Goal: Task Accomplishment & Management: Manage account settings

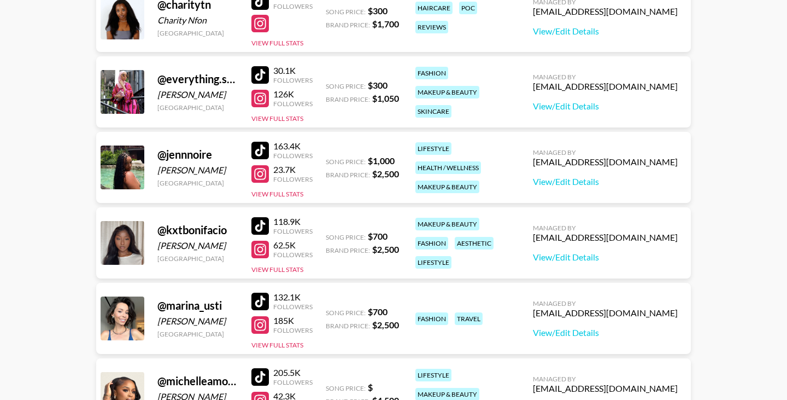
scroll to position [289, 0]
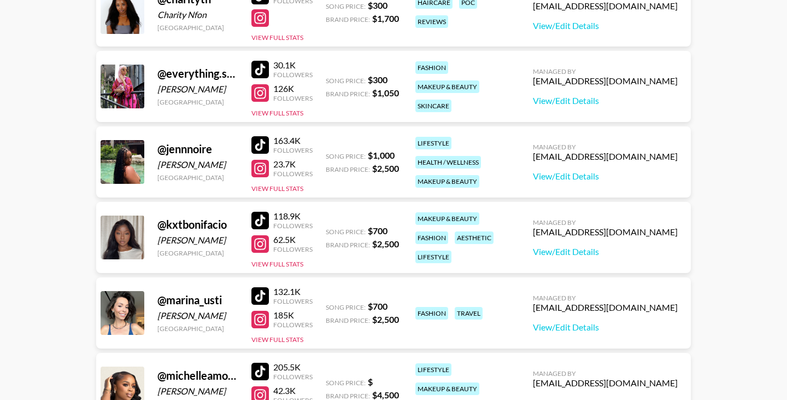
click at [261, 235] on div at bounding box center [259, 243] width 17 height 17
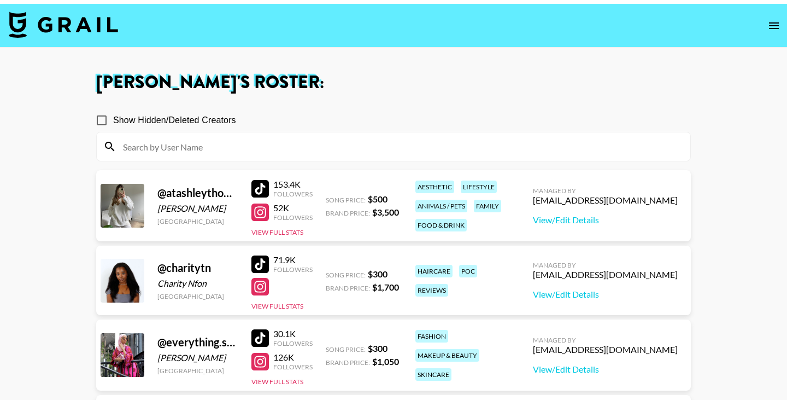
scroll to position [14, 0]
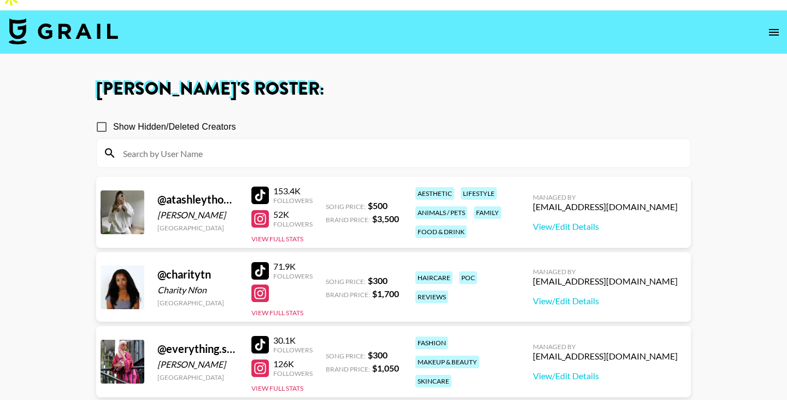
click at [260, 186] on div at bounding box center [259, 194] width 17 height 17
click at [260, 210] on div at bounding box center [259, 218] width 17 height 17
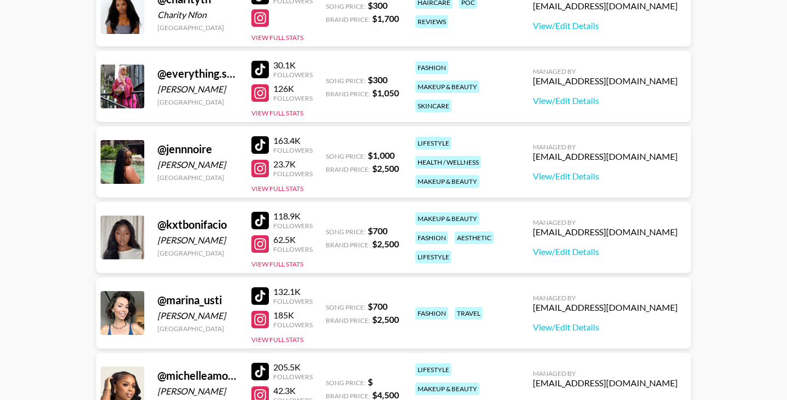
scroll to position [313, 0]
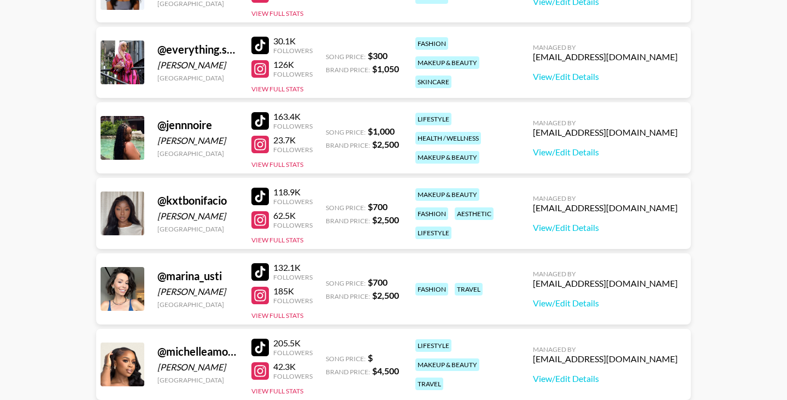
click at [261, 112] on div at bounding box center [259, 120] width 17 height 17
click at [260, 211] on div at bounding box center [259, 219] width 17 height 17
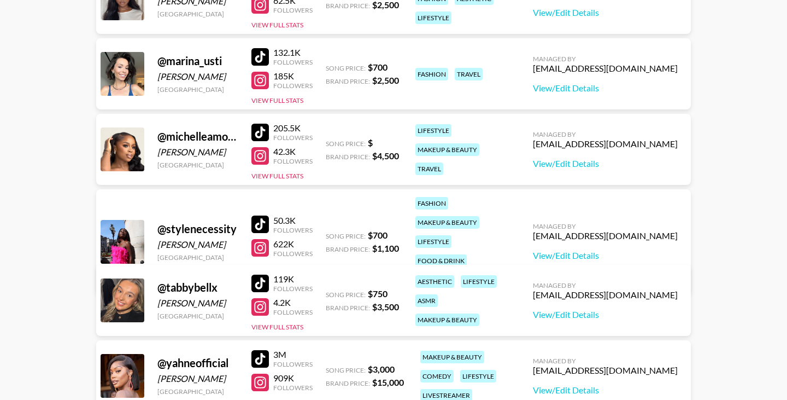
scroll to position [528, 0]
click at [262, 123] on div at bounding box center [259, 131] width 17 height 17
click at [261, 146] on div at bounding box center [259, 154] width 17 height 17
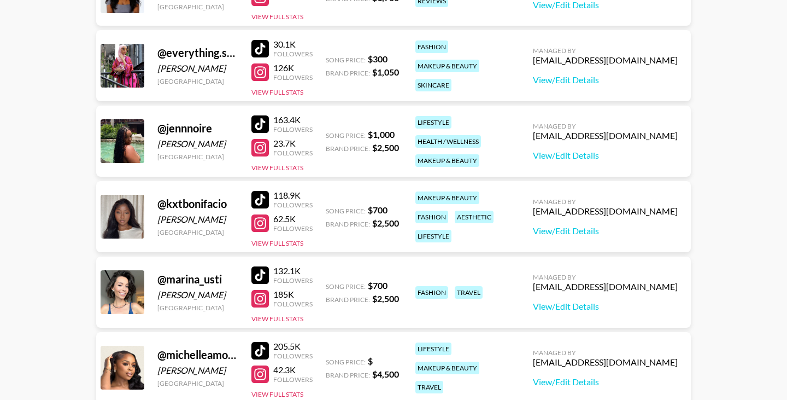
scroll to position [302, 0]
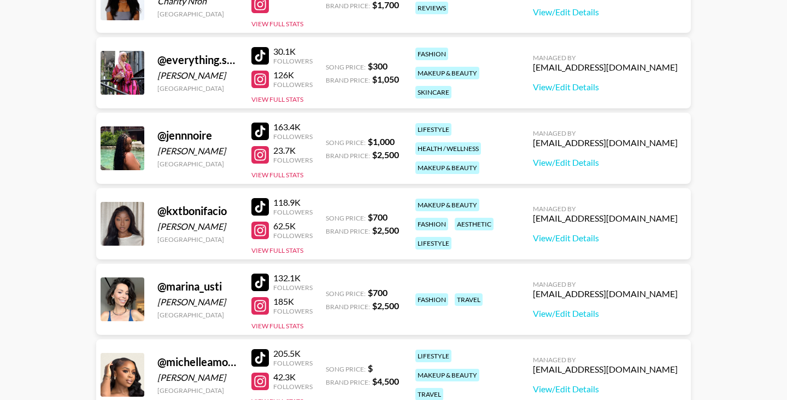
click at [260, 146] on div at bounding box center [259, 154] width 17 height 17
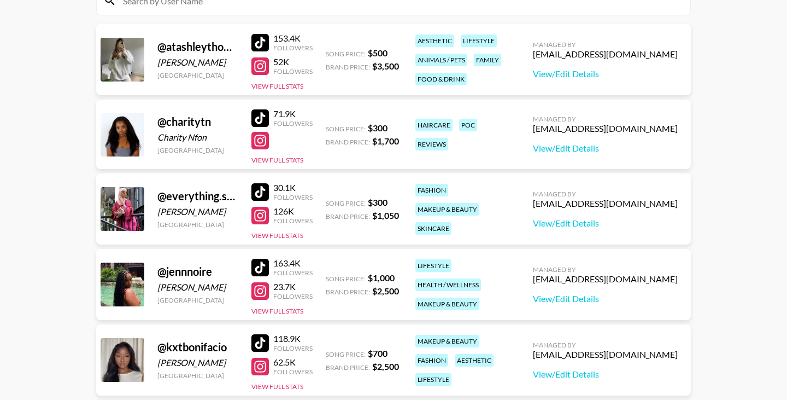
scroll to position [163, 0]
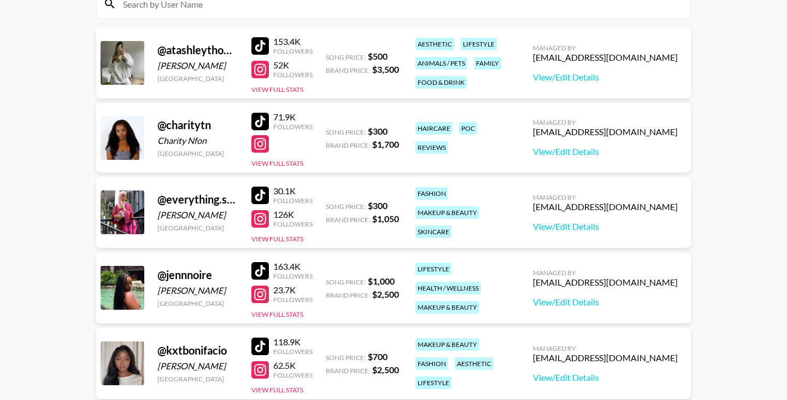
click at [266, 113] on div at bounding box center [259, 121] width 17 height 17
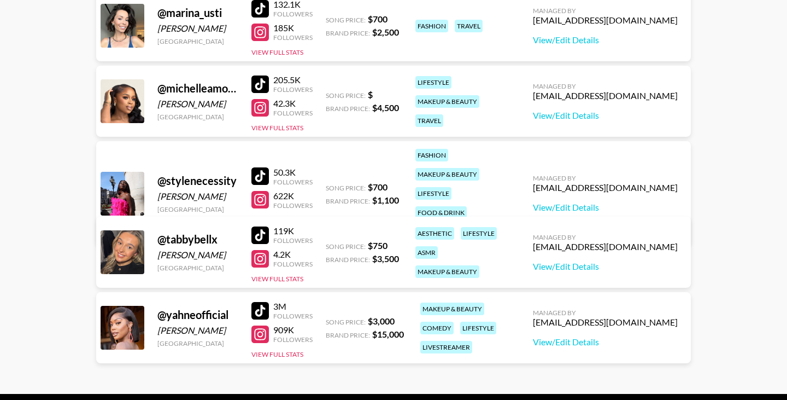
scroll to position [589, 0]
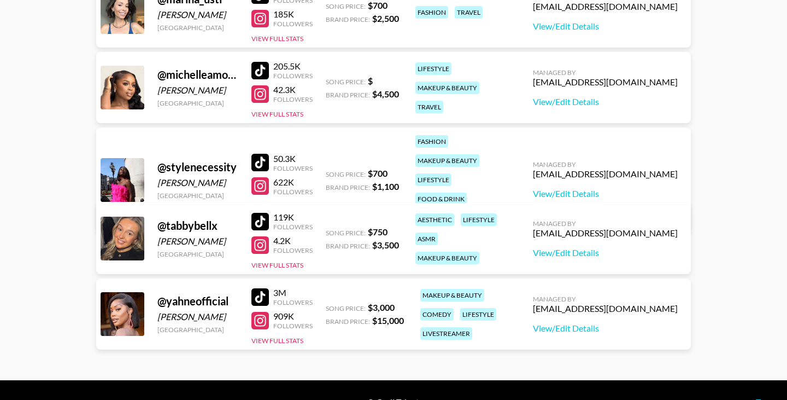
click at [262, 288] on div at bounding box center [259, 296] width 17 height 17
click at [267, 312] on div at bounding box center [259, 320] width 17 height 17
click at [296, 336] on button "View Full Stats" at bounding box center [277, 340] width 52 height 8
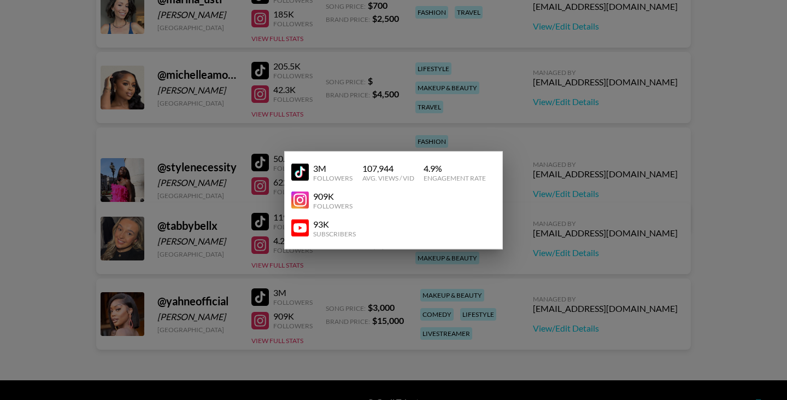
click at [531, 224] on div at bounding box center [393, 200] width 787 height 400
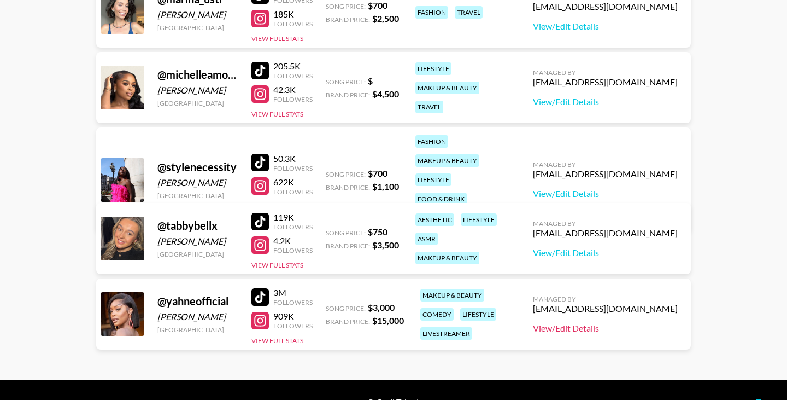
click at [629, 322] on link "View/Edit Details" at bounding box center [605, 327] width 145 height 11
click at [287, 336] on button "View Full Stats" at bounding box center [277, 340] width 52 height 8
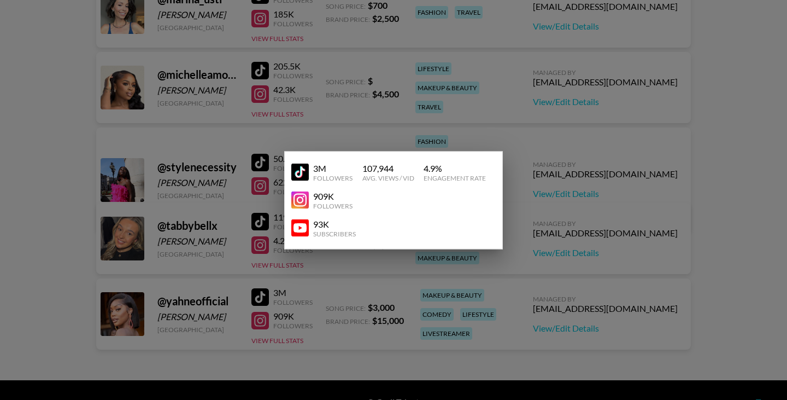
click at [395, 290] on div at bounding box center [393, 200] width 787 height 400
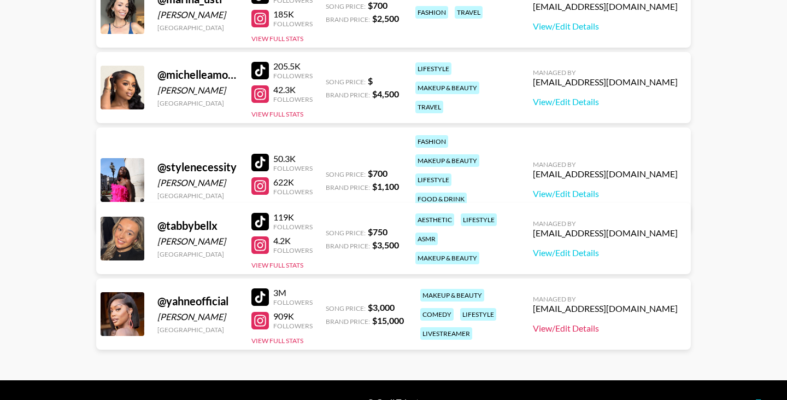
click at [636, 322] on link "View/Edit Details" at bounding box center [605, 327] width 145 height 11
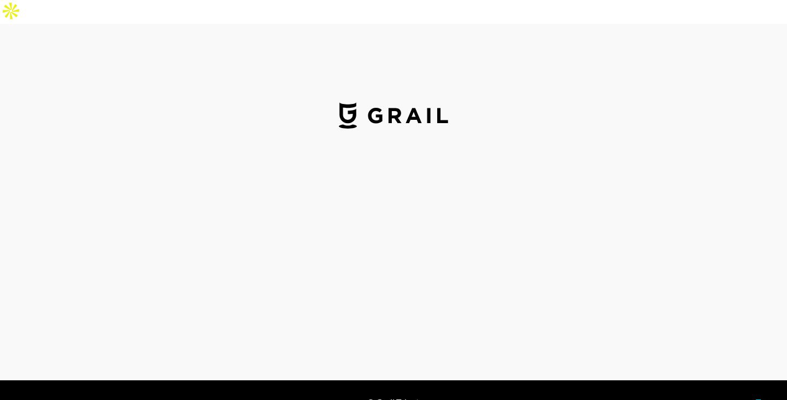
select select "USD"
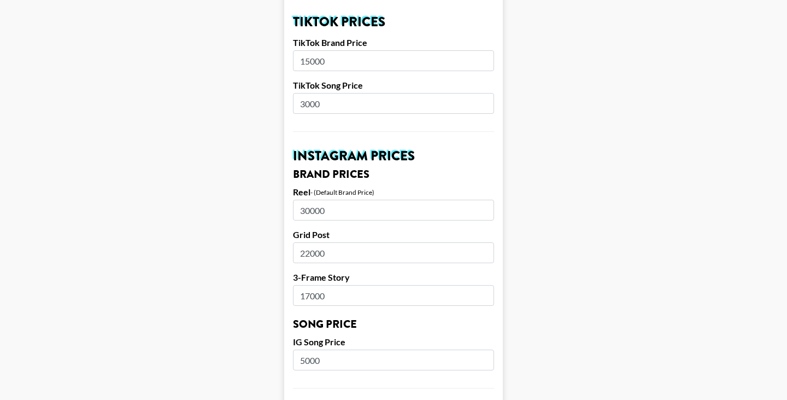
scroll to position [415, 0]
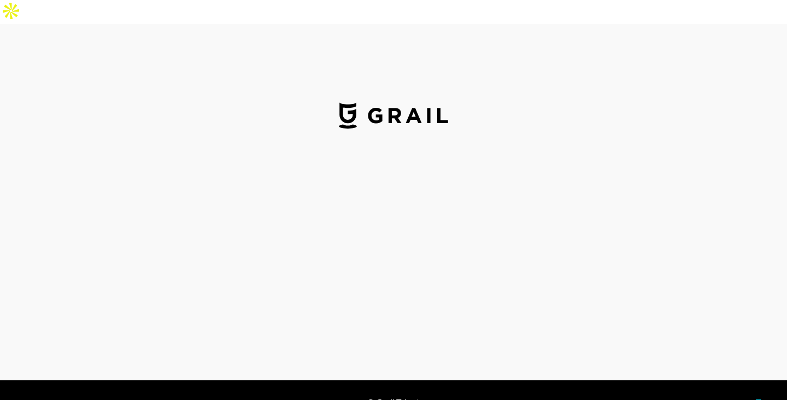
select select "USD"
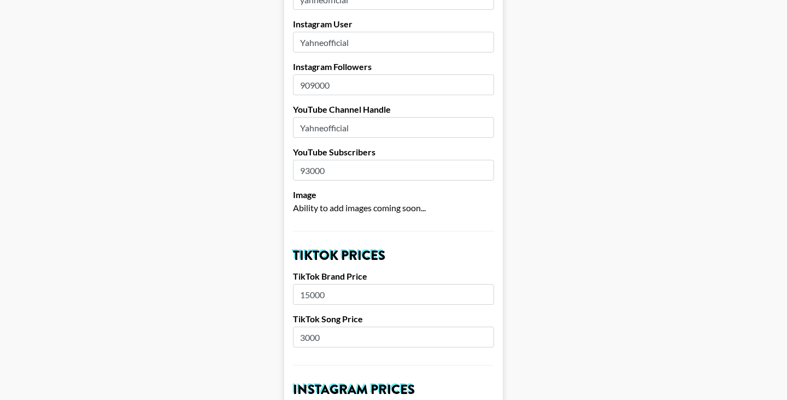
scroll to position [182, 0]
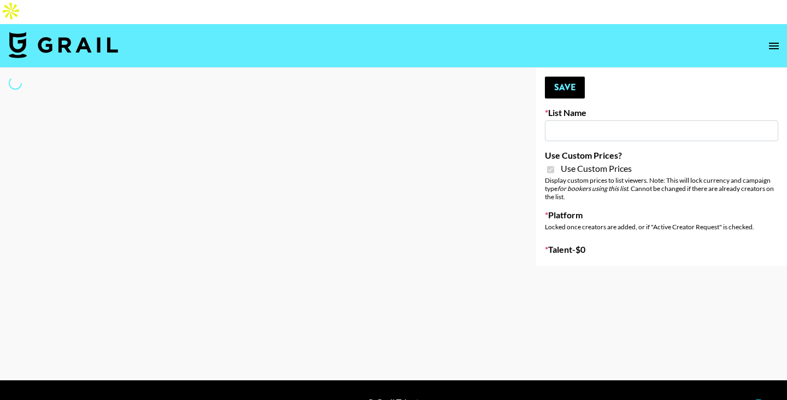
type input "Content Labs for Govee's TV Backlight 3."
checkbox input "true"
select select "Brand"
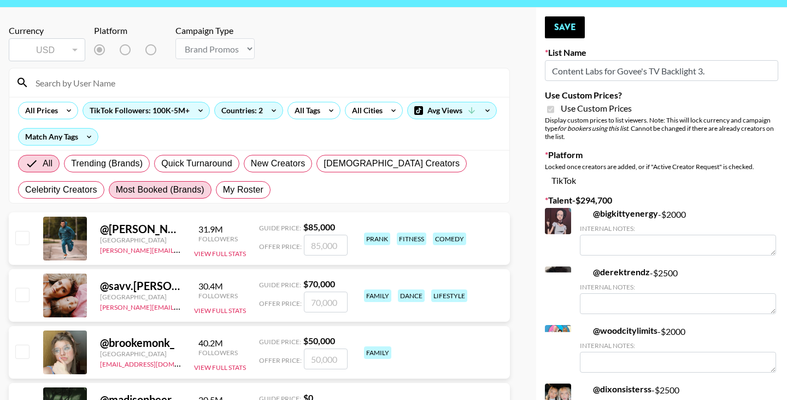
scroll to position [54, 0]
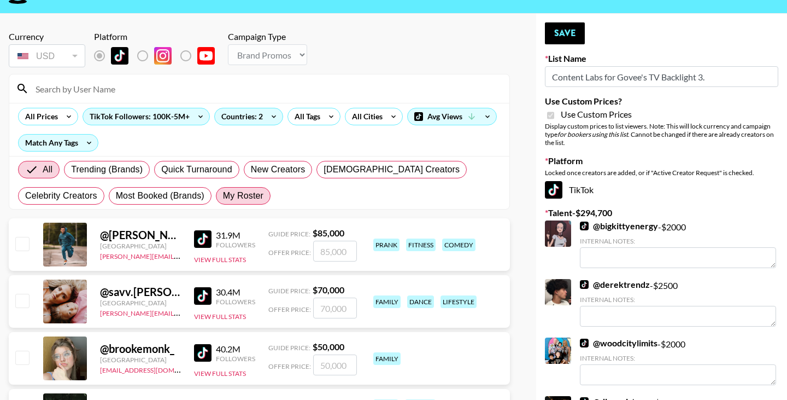
click at [235, 189] on span "My Roster" at bounding box center [243, 195] width 40 height 13
click at [223, 196] on input "My Roster" at bounding box center [223, 196] width 0 height 0
radio input "true"
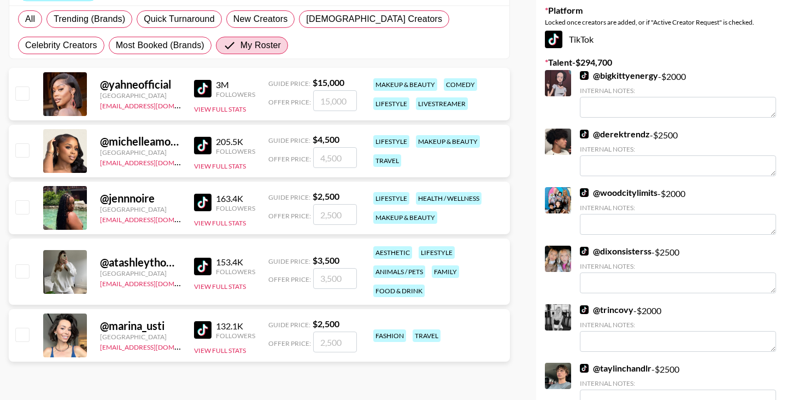
scroll to position [214, 0]
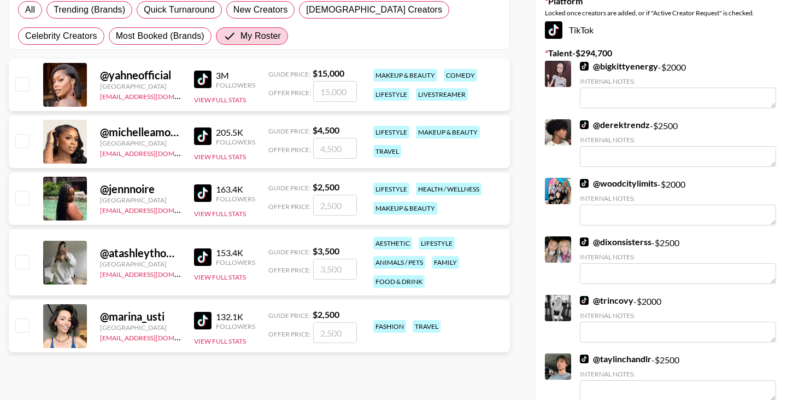
click at [25, 191] on input "checkbox" at bounding box center [21, 197] width 13 height 13
checkbox input "true"
type input "2500"
click at [24, 255] on input "checkbox" at bounding box center [21, 261] width 13 height 13
checkbox input "true"
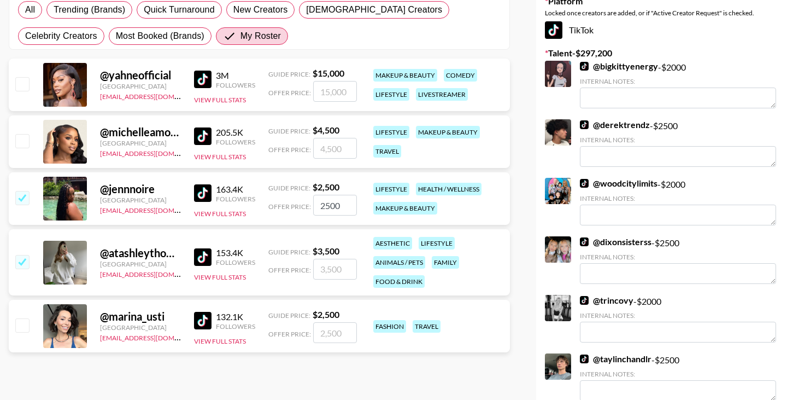
type input "3500"
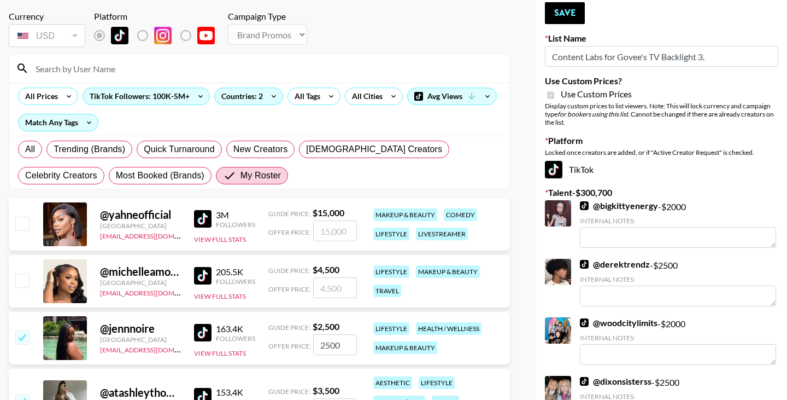
scroll to position [61, 0]
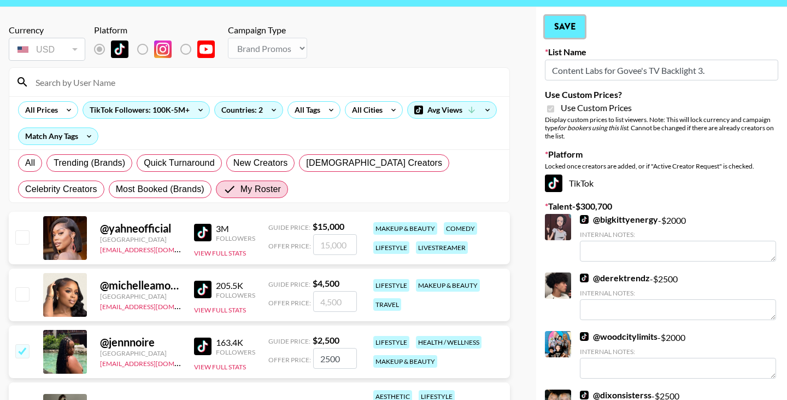
click at [565, 16] on button "Save" at bounding box center [565, 27] width 40 height 22
radio input "true"
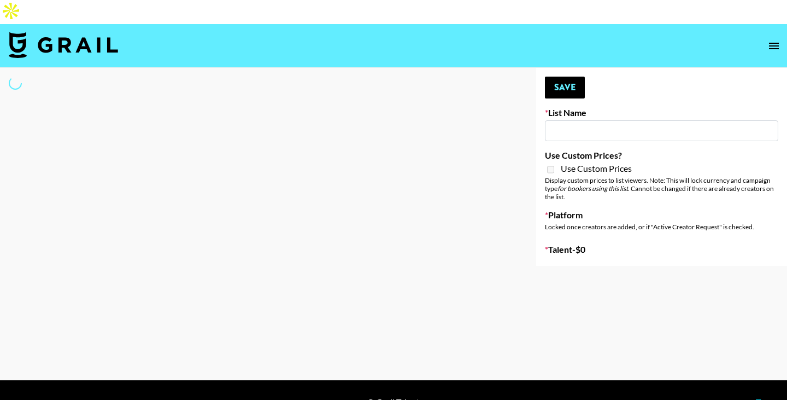
type input "London Fashion Week [DATE]"
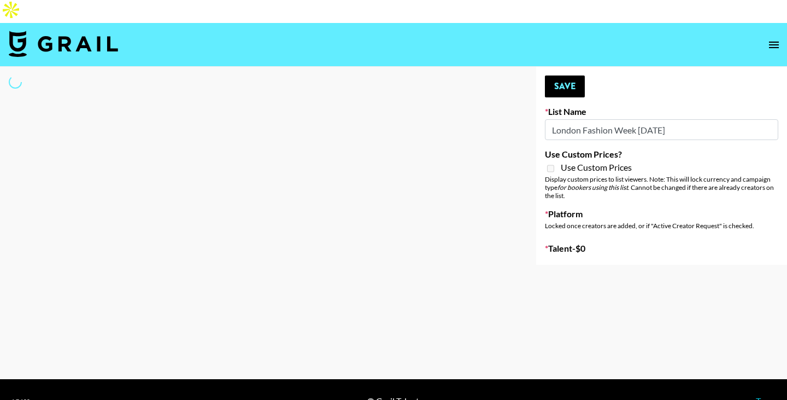
select select "Song"
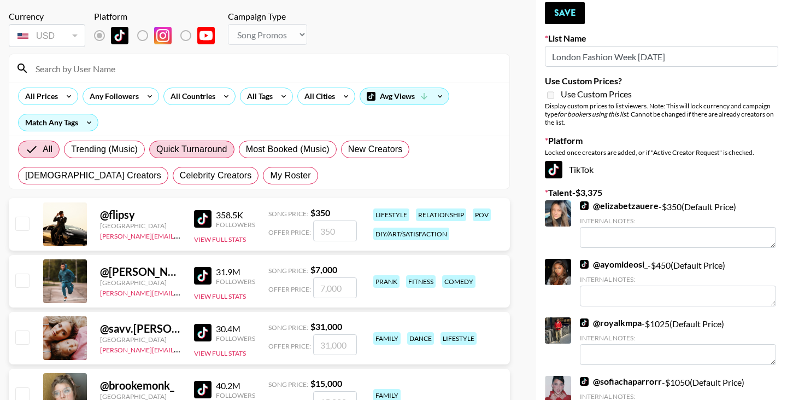
scroll to position [78, 0]
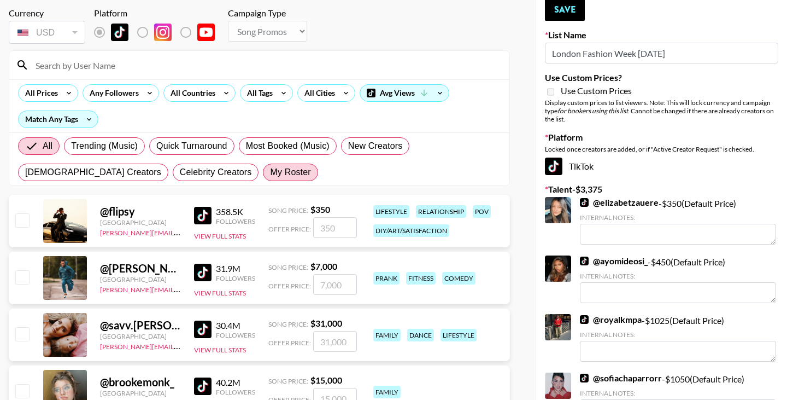
click at [270, 166] on span "My Roster" at bounding box center [290, 172] width 40 height 13
click at [270, 172] on input "My Roster" at bounding box center [270, 172] width 0 height 0
radio input "true"
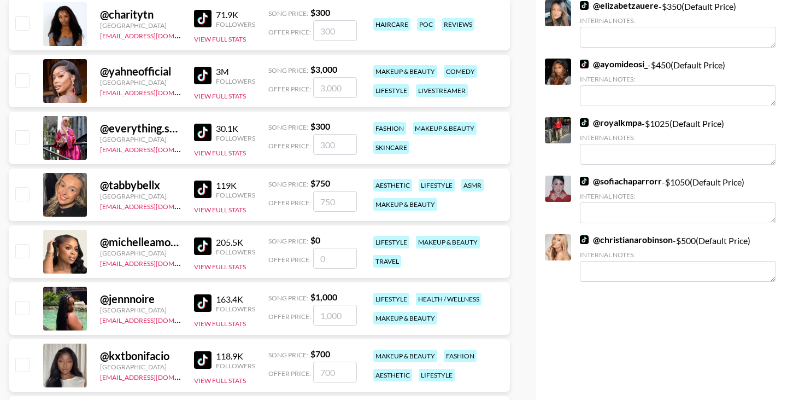
scroll to position [266, 0]
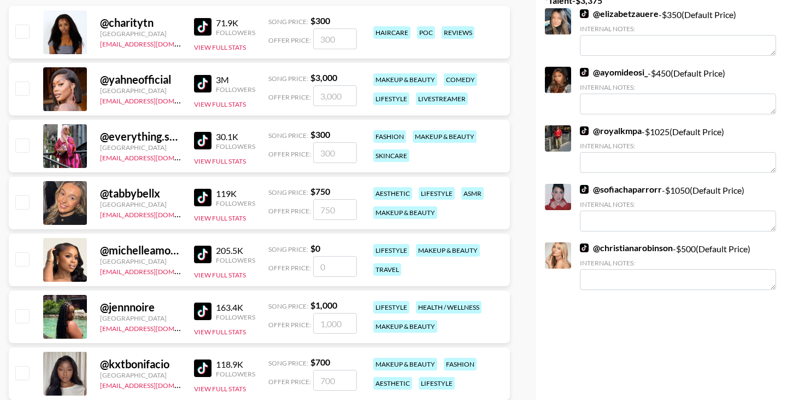
click at [19, 138] on input "checkbox" at bounding box center [21, 144] width 13 height 13
checkbox input "true"
type input "300"
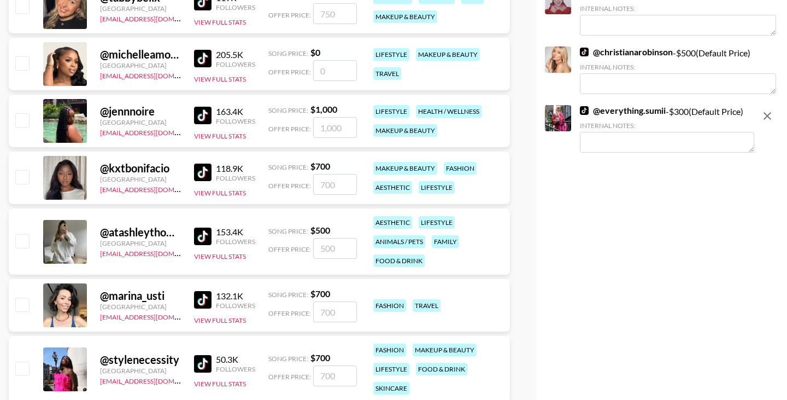
scroll to position [458, 0]
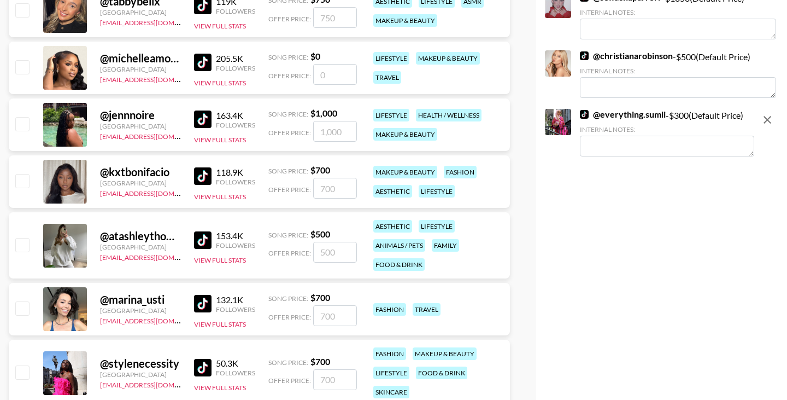
click at [21, 365] on input "checkbox" at bounding box center [21, 371] width 13 height 13
checkbox input "true"
type input "700"
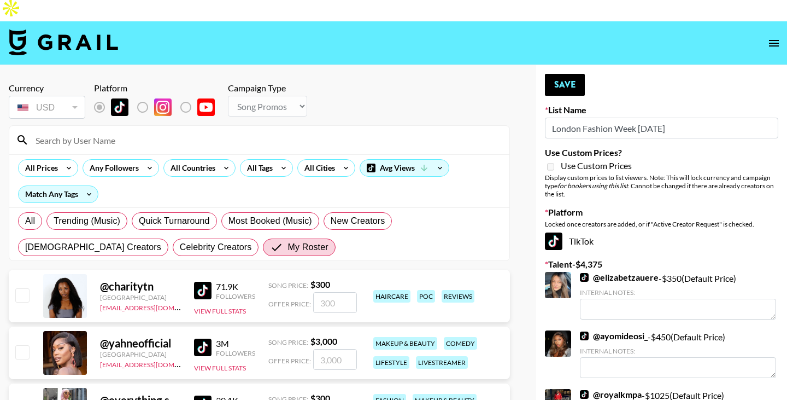
scroll to position [0, 0]
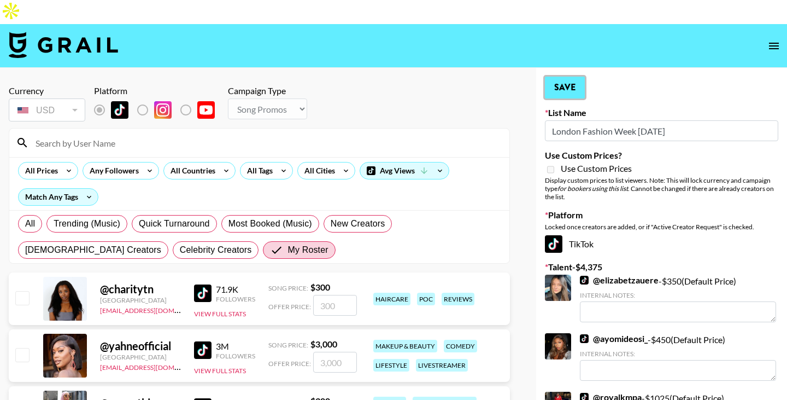
click at [565, 77] on button "Save" at bounding box center [565, 88] width 40 height 22
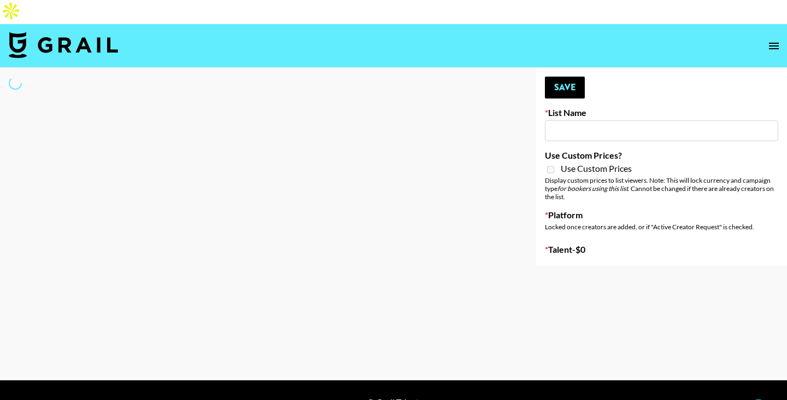
type input "[US_STATE] Fashion Week [DATE]"
select select "Song"
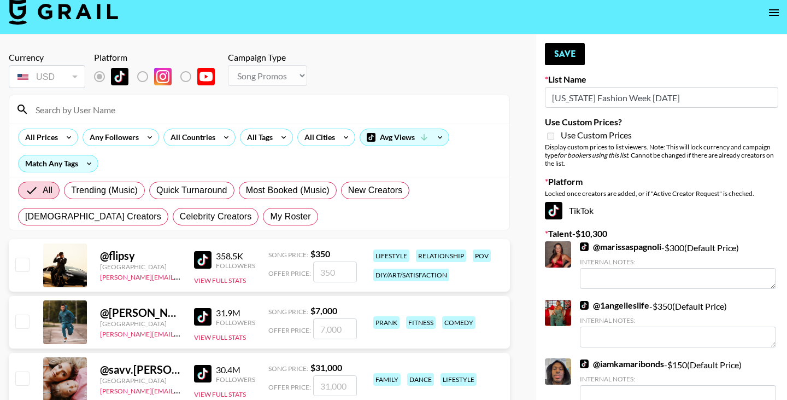
scroll to position [38, 0]
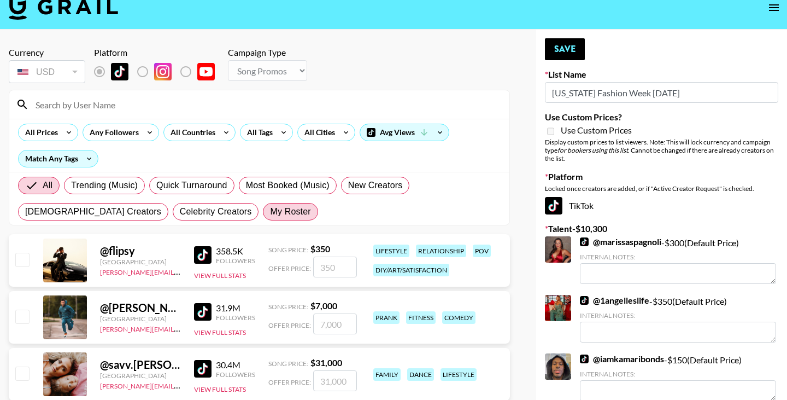
click at [270, 205] on span "My Roster" at bounding box center [290, 211] width 40 height 13
click at [270, 212] on input "My Roster" at bounding box center [270, 212] width 0 height 0
radio input "true"
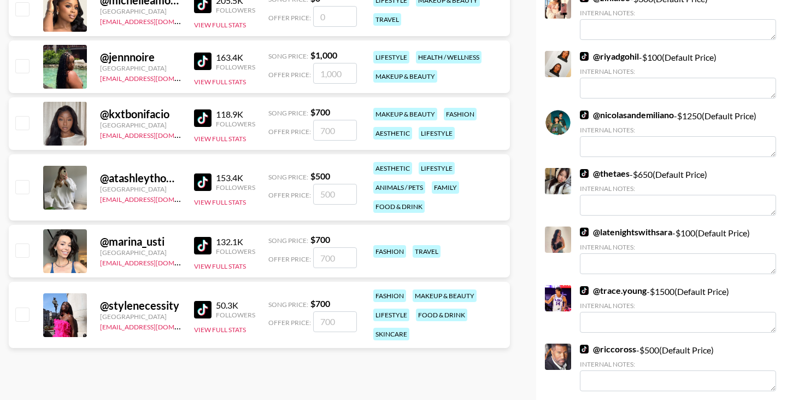
scroll to position [520, 0]
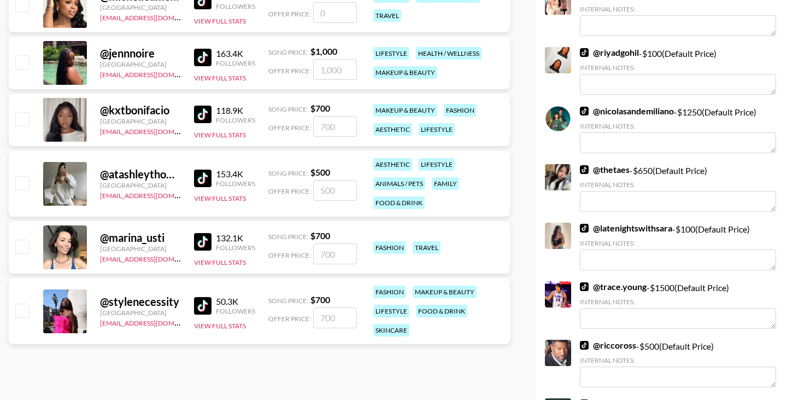
click at [20, 239] on input "checkbox" at bounding box center [21, 245] width 13 height 13
checkbox input "true"
type input "700"
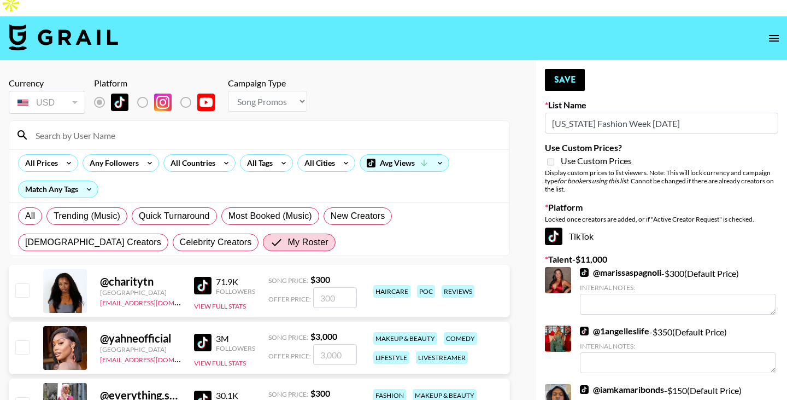
scroll to position [0, 0]
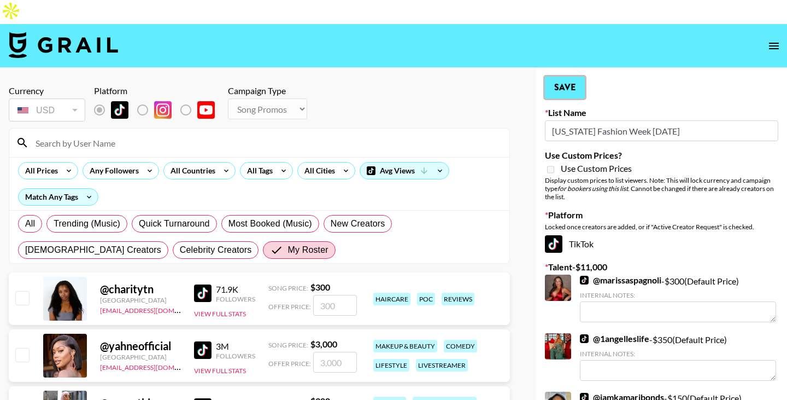
click at [573, 77] on button "Save" at bounding box center [565, 88] width 40 height 22
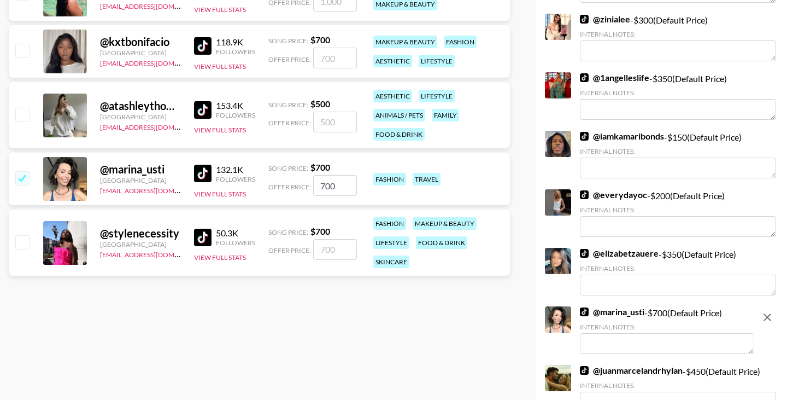
scroll to position [601, 0]
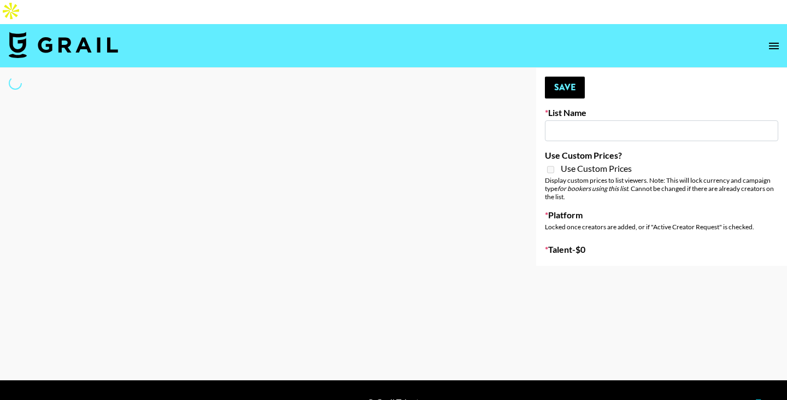
type input "Paris Fashion Week [DATE]"
select select "Song"
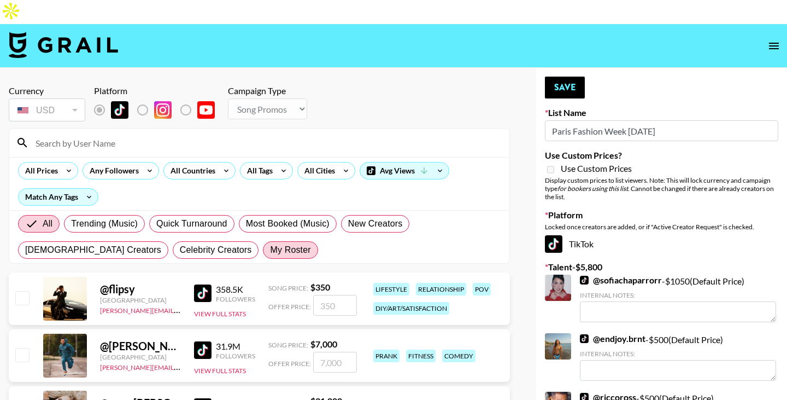
click at [270, 243] on span "My Roster" at bounding box center [290, 249] width 40 height 13
click at [270, 250] on input "My Roster" at bounding box center [270, 250] width 0 height 0
radio input "true"
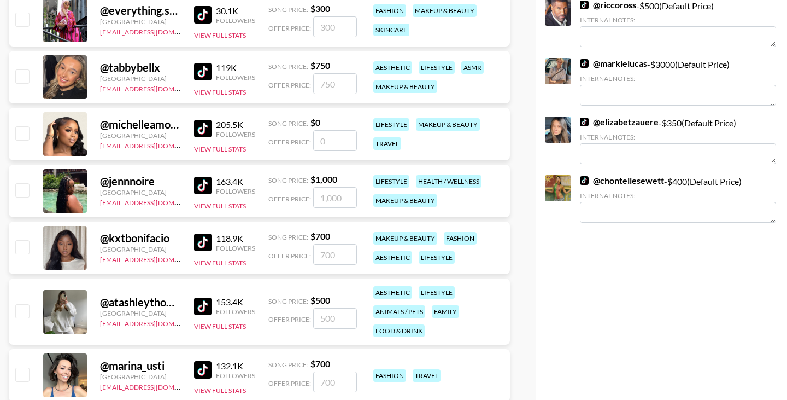
scroll to position [497, 0]
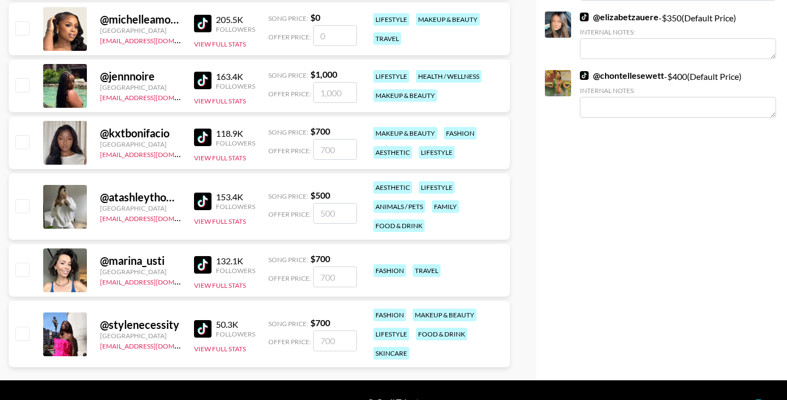
click at [20, 326] on input "checkbox" at bounding box center [21, 332] width 13 height 13
checkbox input "true"
type input "700"
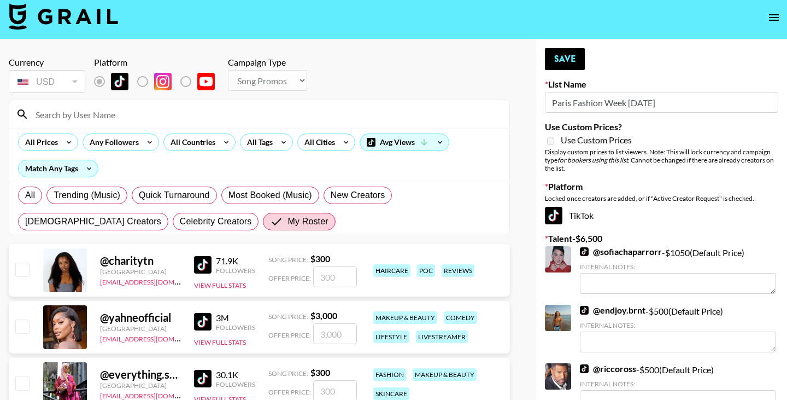
scroll to position [0, 0]
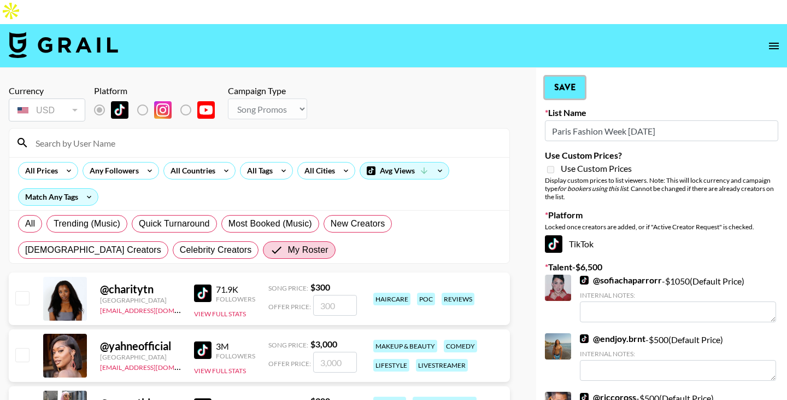
click at [562, 77] on button "Save" at bounding box center [565, 88] width 40 height 22
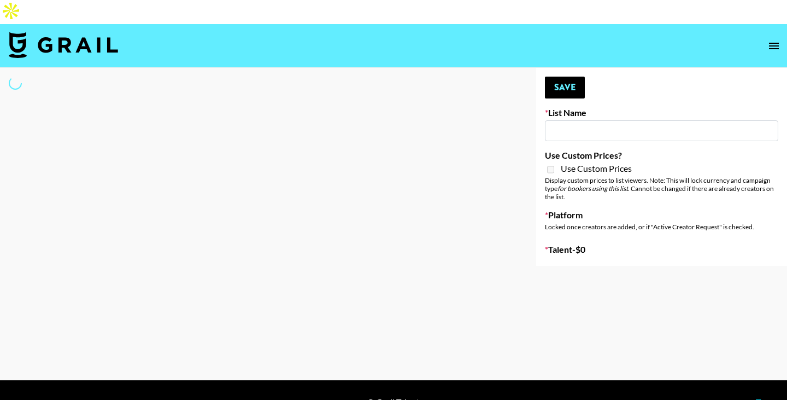
type input "Milan Fashion Week [DATE]"
select select "Song"
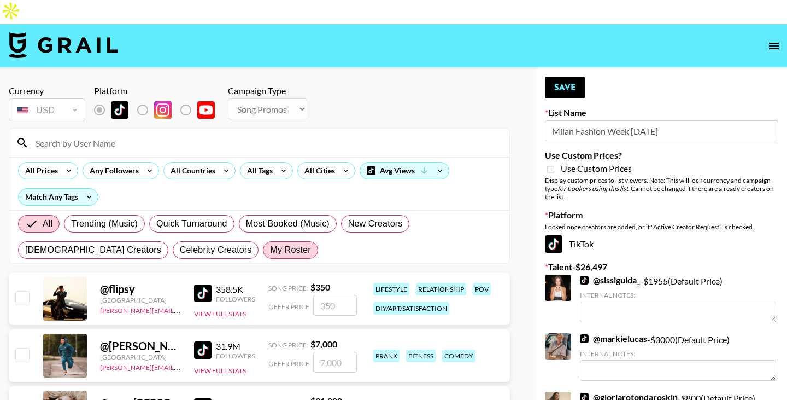
click at [270, 243] on span "My Roster" at bounding box center [290, 249] width 40 height 13
click at [270, 250] on input "My Roster" at bounding box center [270, 250] width 0 height 0
radio input "true"
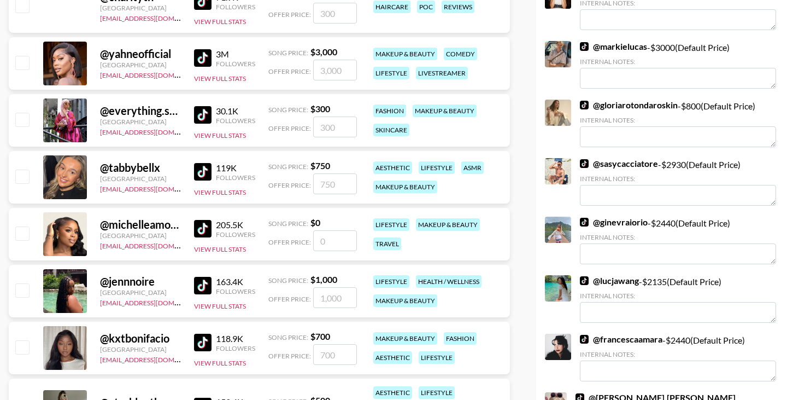
scroll to position [536, 0]
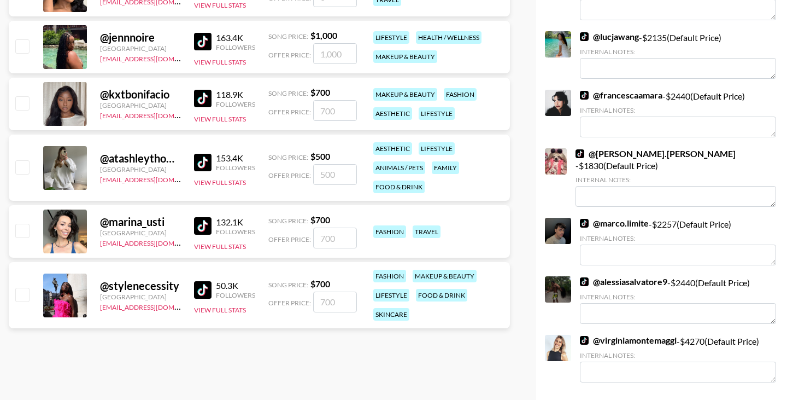
click at [27, 287] on input "checkbox" at bounding box center [21, 293] width 13 height 13
checkbox input "true"
type input "700"
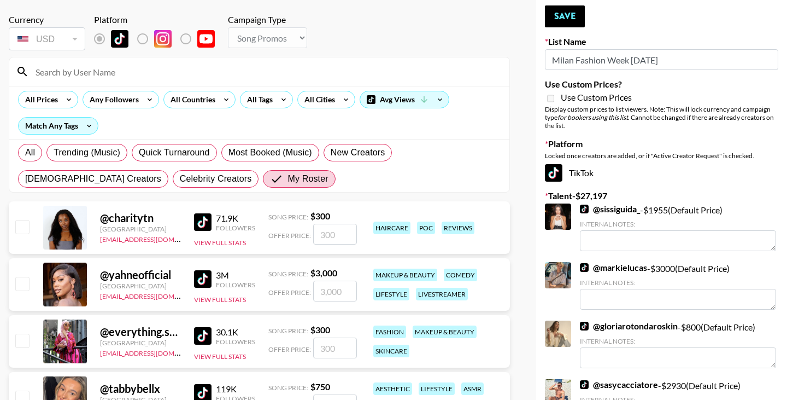
scroll to position [0, 0]
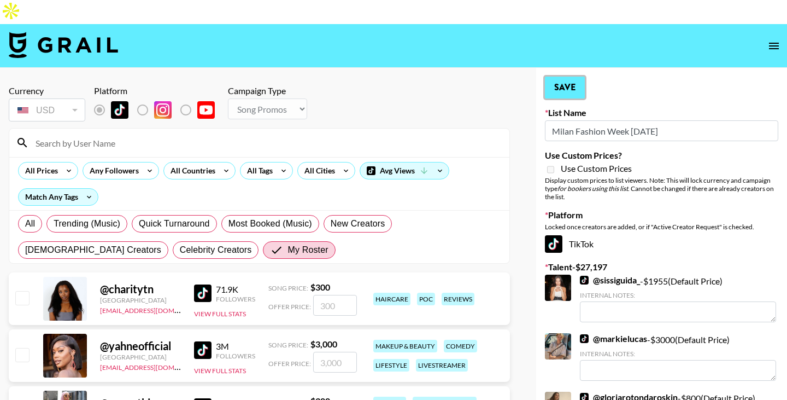
click at [573, 77] on button "Save" at bounding box center [565, 88] width 40 height 22
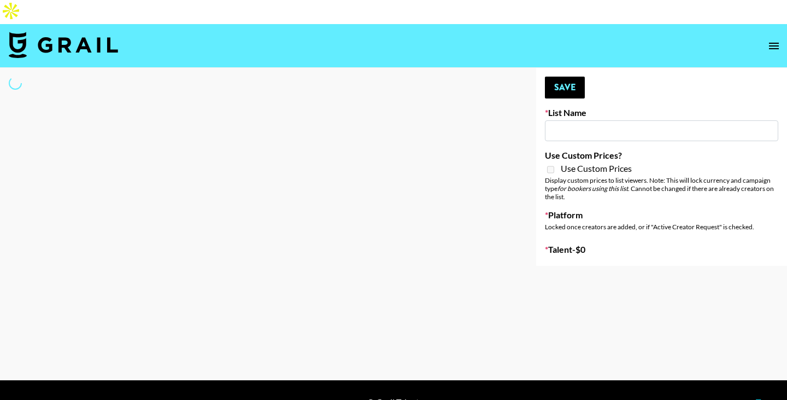
type input "Celebrity Creators"
select select "Song"
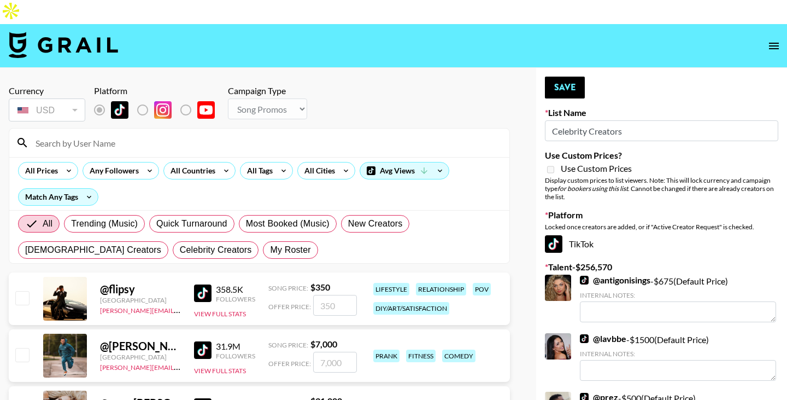
scroll to position [62, 0]
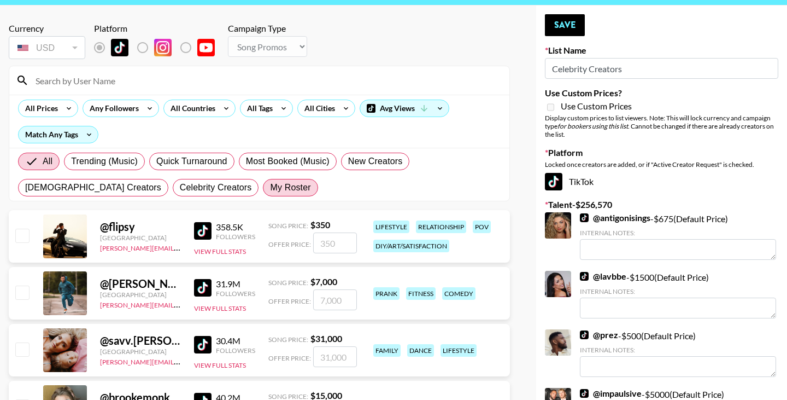
click at [270, 181] on span "My Roster" at bounding box center [290, 187] width 40 height 13
click at [270, 187] on input "My Roster" at bounding box center [270, 187] width 0 height 0
radio input "true"
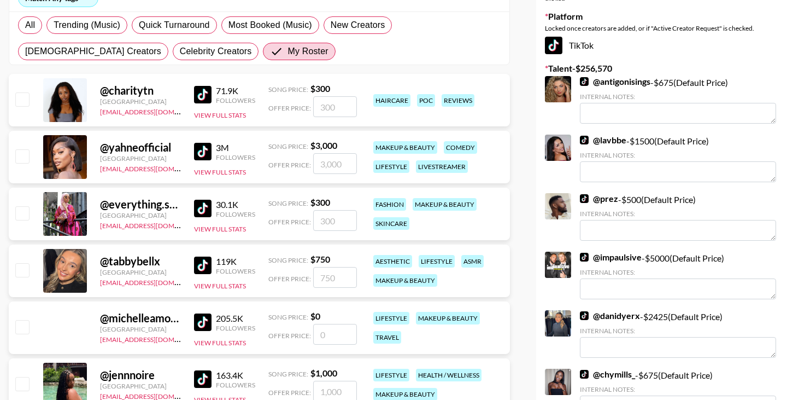
scroll to position [154, 0]
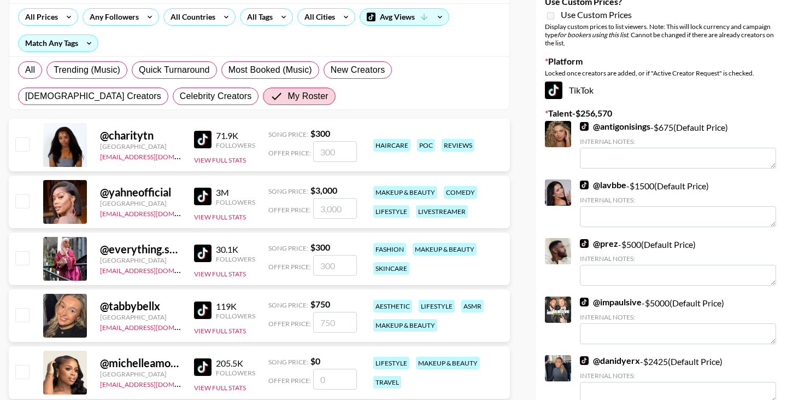
click at [22, 194] on input "checkbox" at bounding box center [21, 200] width 13 height 13
checkbox input "true"
type input "3000"
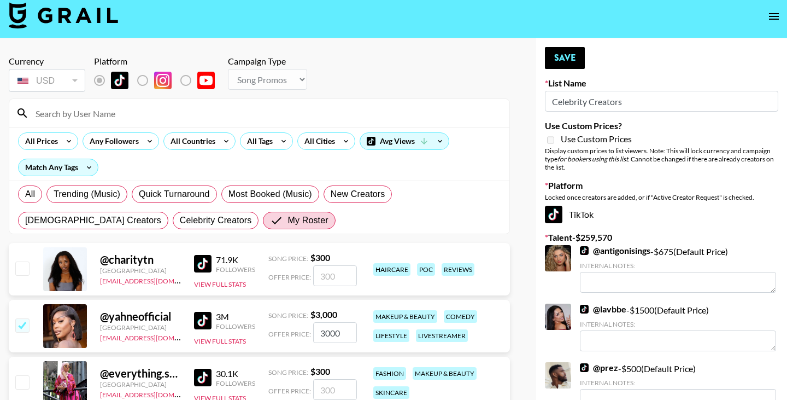
scroll to position [0, 0]
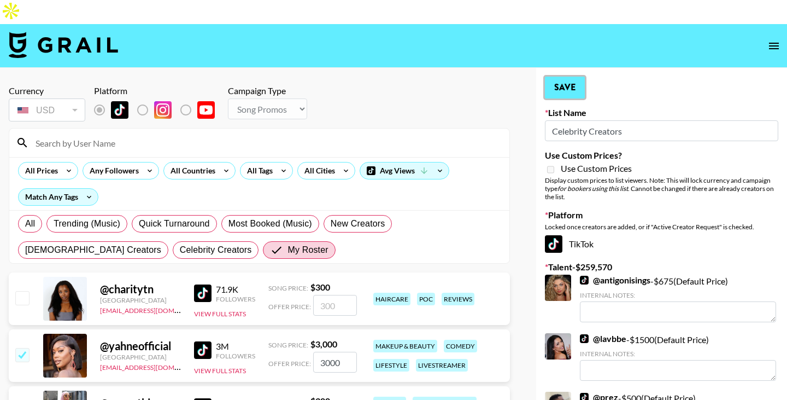
click at [570, 77] on button "Save" at bounding box center [565, 88] width 40 height 22
